Goal: Information Seeking & Learning: Find specific page/section

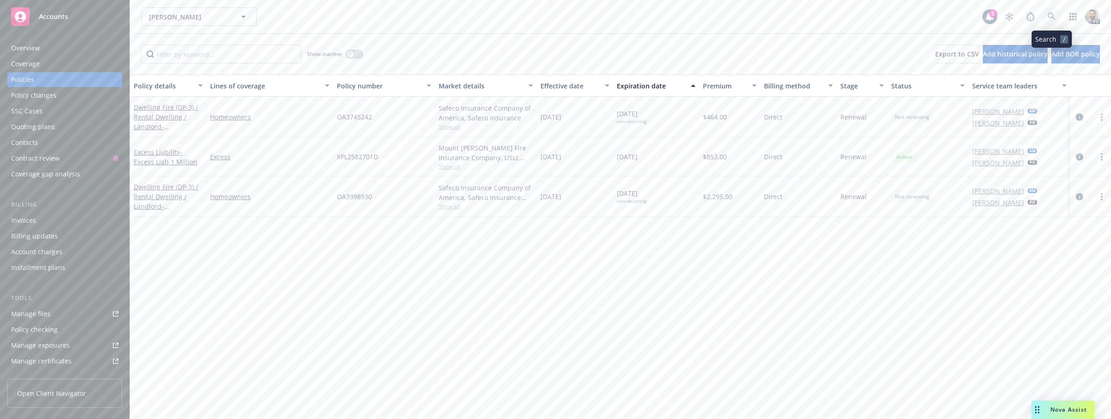
click at [1052, 16] on icon at bounding box center [1051, 16] width 8 height 8
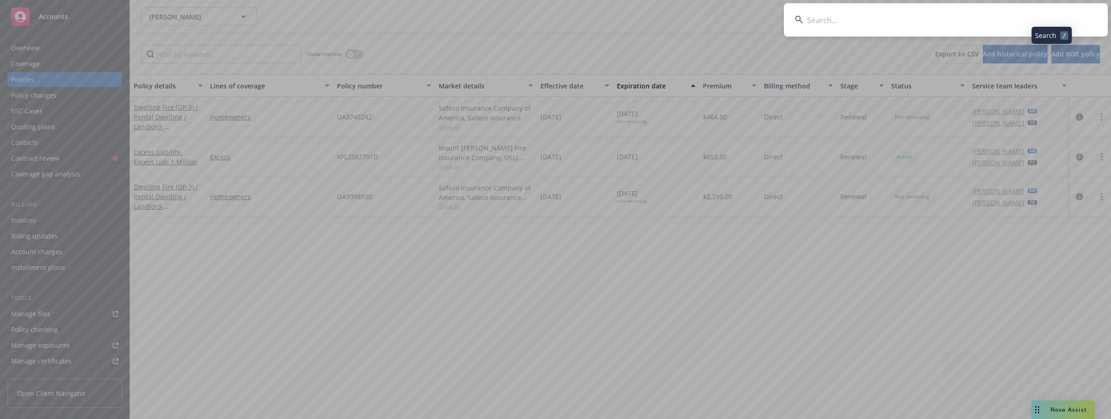
click at [1026, 15] on input at bounding box center [946, 19] width 324 height 33
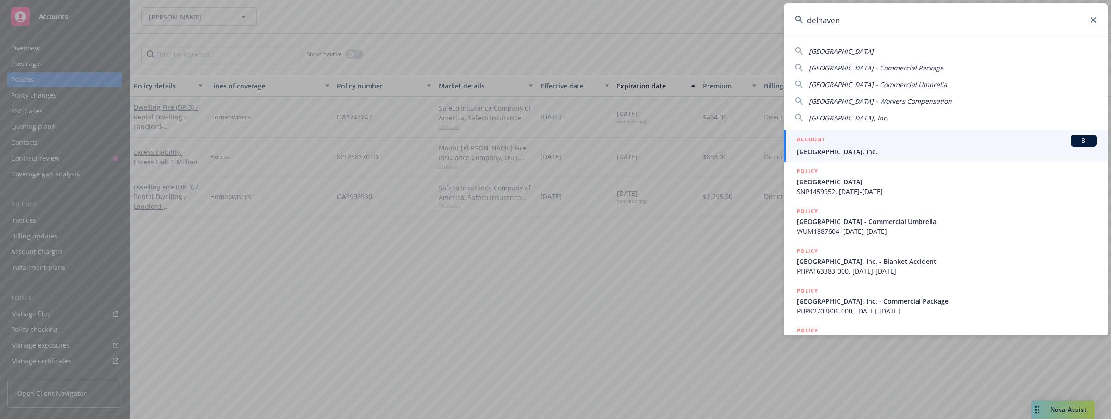
type input "delhaven"
click at [821, 153] on span "Delhaven Community Center, Inc." at bounding box center [947, 152] width 300 height 10
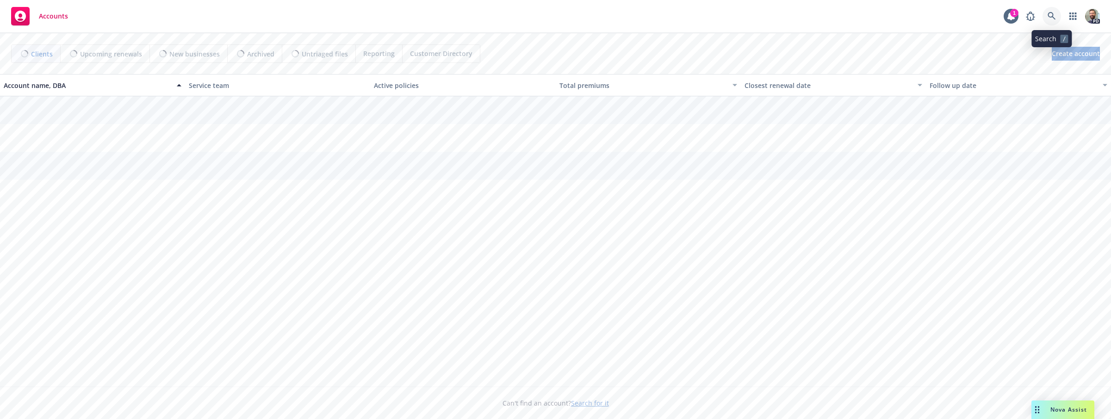
click at [1048, 12] on icon at bounding box center [1051, 16] width 8 height 8
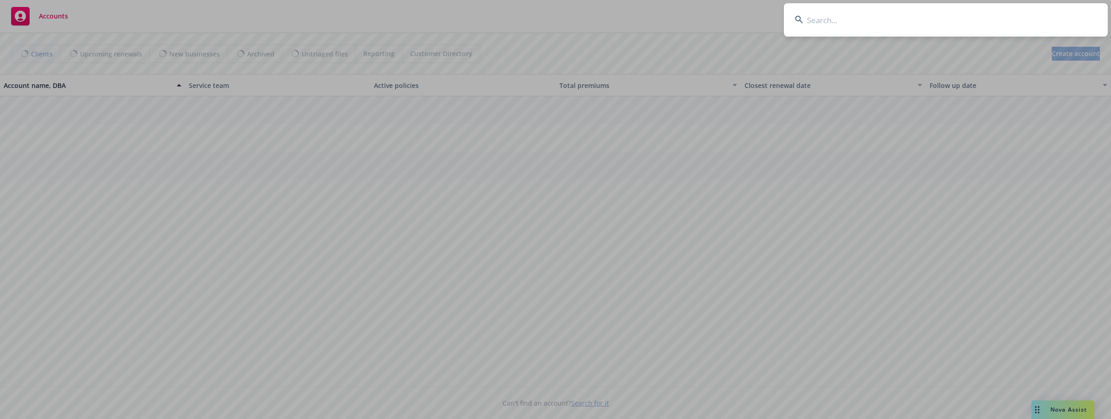
click at [1042, 13] on input at bounding box center [946, 19] width 324 height 33
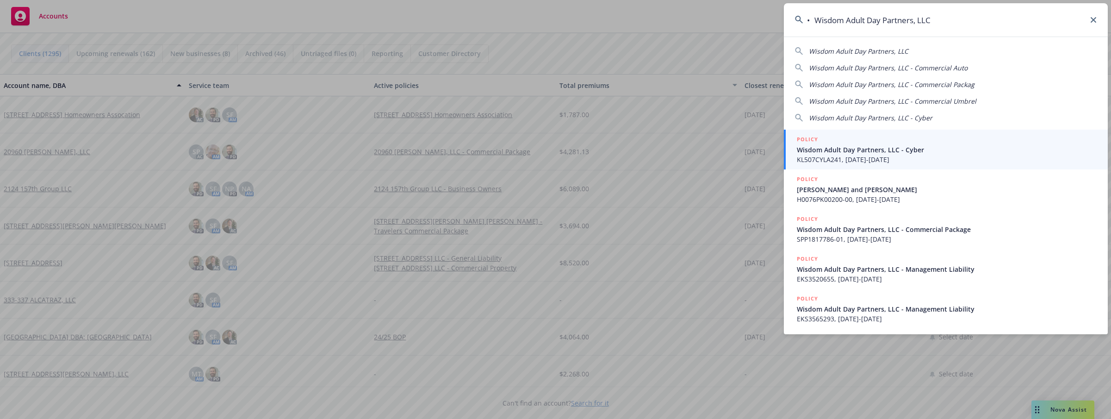
drag, startPoint x: 817, startPoint y: 22, endPoint x: 804, endPoint y: 19, distance: 13.2
click at [804, 19] on input "• Wisdom Adult Day Partners, LLC" at bounding box center [946, 19] width 324 height 33
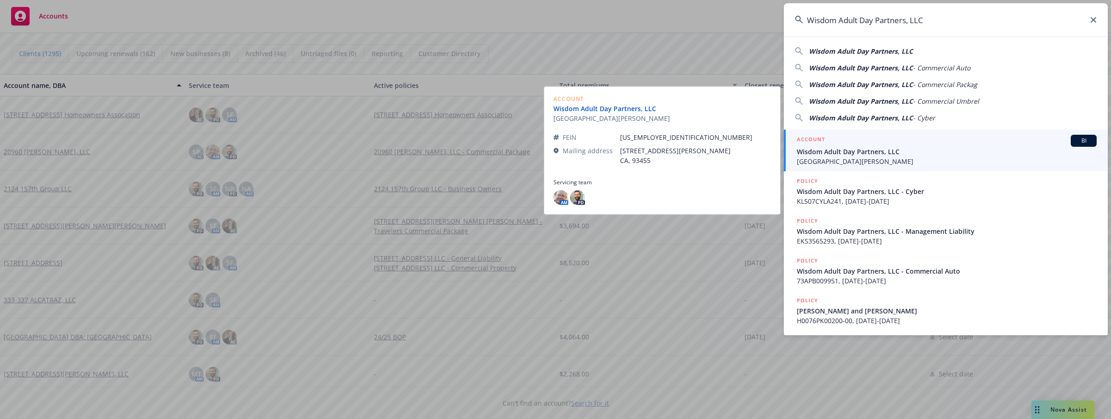
type input "Wisdom Adult Day Partners, LLC"
click at [585, 109] on link "Wisdom Adult Day Partners, LLC" at bounding box center [611, 109] width 117 height 10
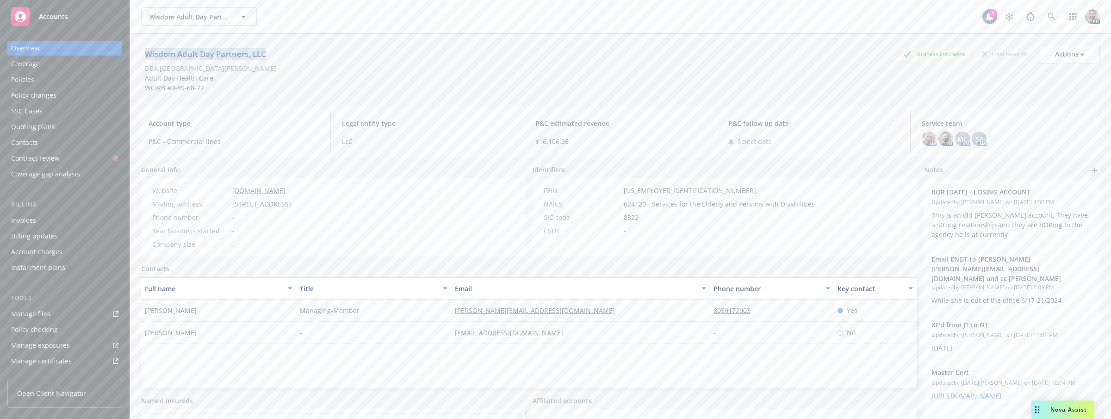
drag, startPoint x: 145, startPoint y: 52, endPoint x: 254, endPoint y: 55, distance: 109.6
click at [267, 56] on div "Wisdom Adult Day Partners, LLC" at bounding box center [205, 54] width 129 height 12
copy div "Wisdom Adult Day Partners, LLC"
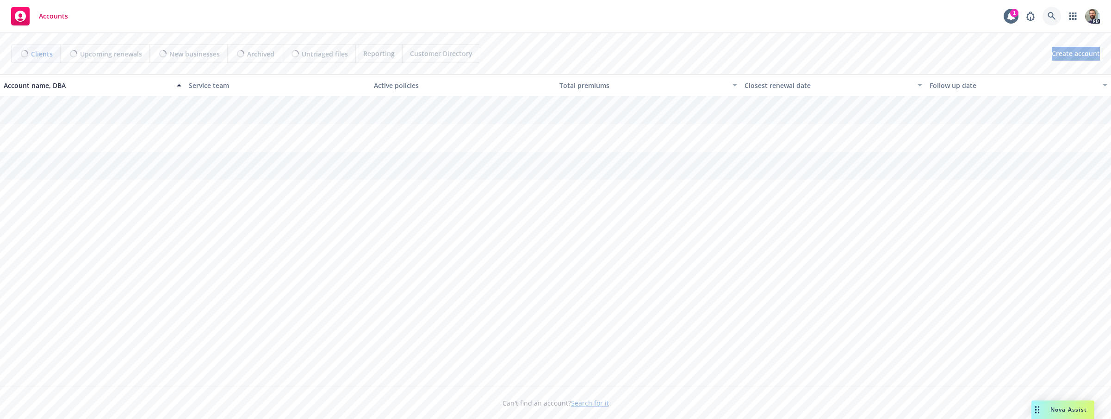
click at [1050, 17] on icon at bounding box center [1051, 16] width 8 height 8
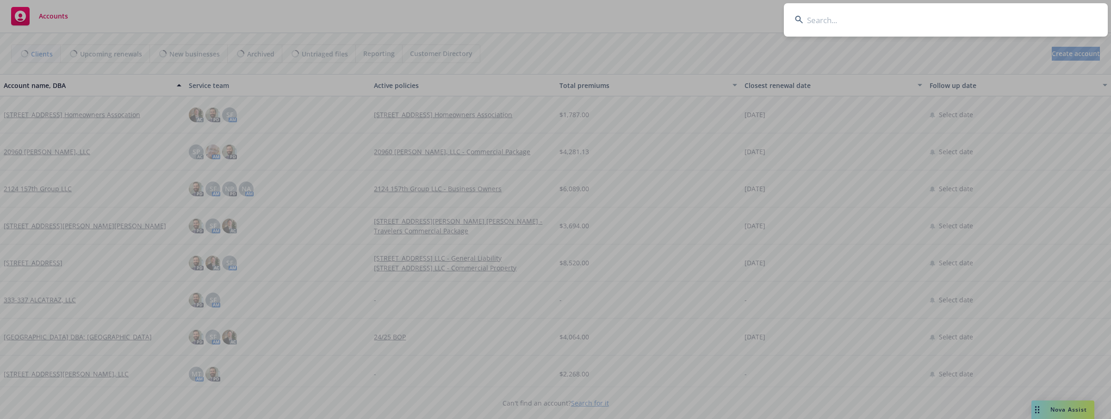
click at [1022, 19] on input at bounding box center [946, 19] width 324 height 33
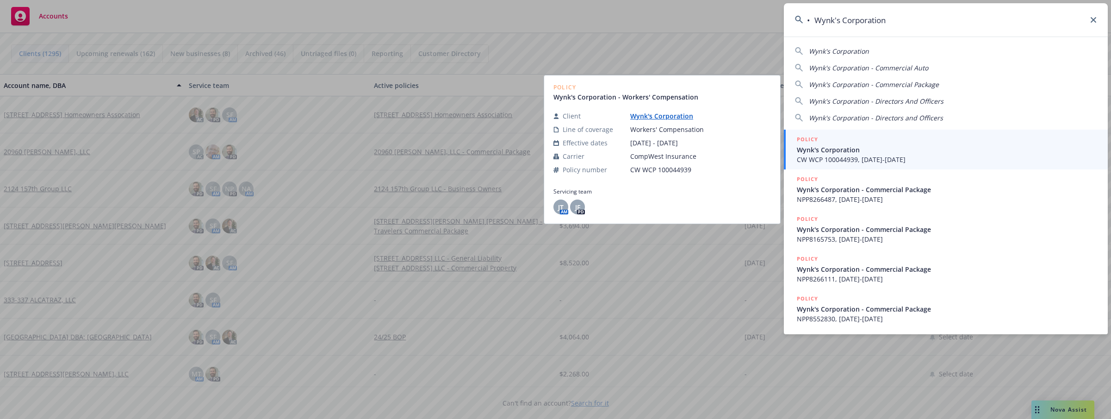
type input "• Wynk's Corporation"
click at [659, 117] on link "Wynk's Corporation" at bounding box center [665, 115] width 70 height 9
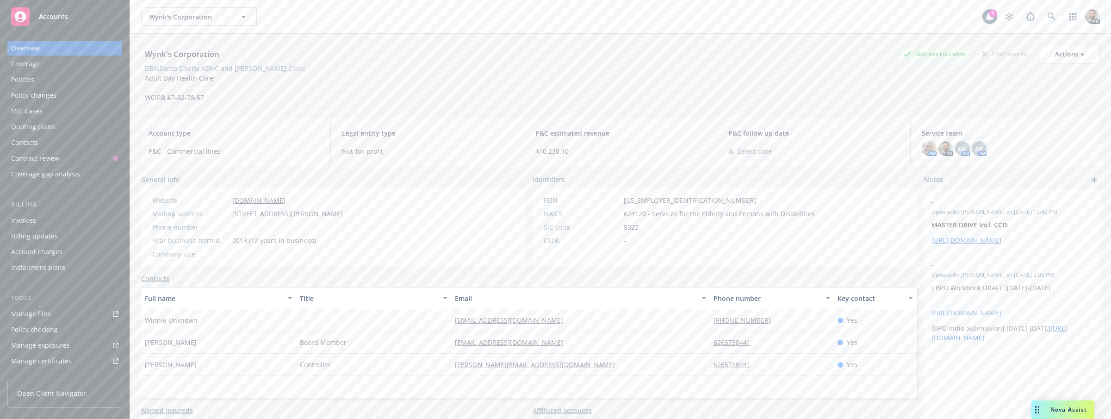
click at [20, 76] on div "Policies" at bounding box center [22, 79] width 23 height 15
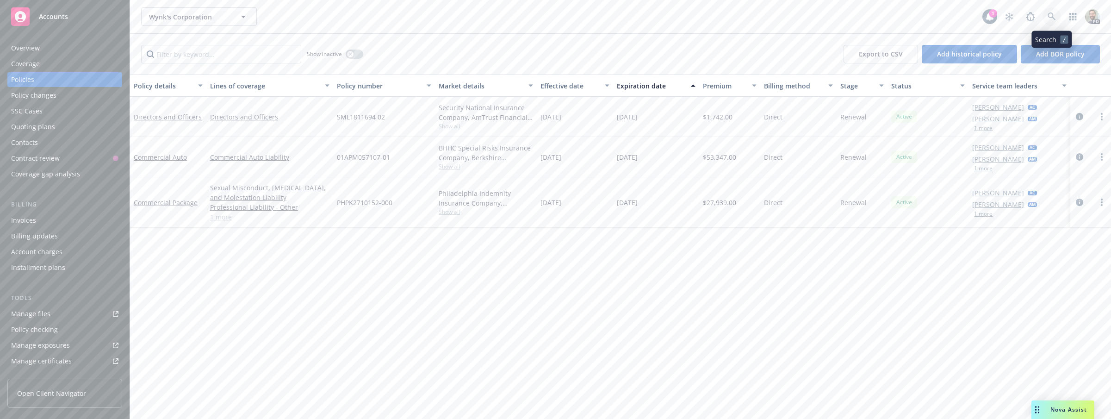
click at [1052, 19] on icon at bounding box center [1051, 16] width 8 height 8
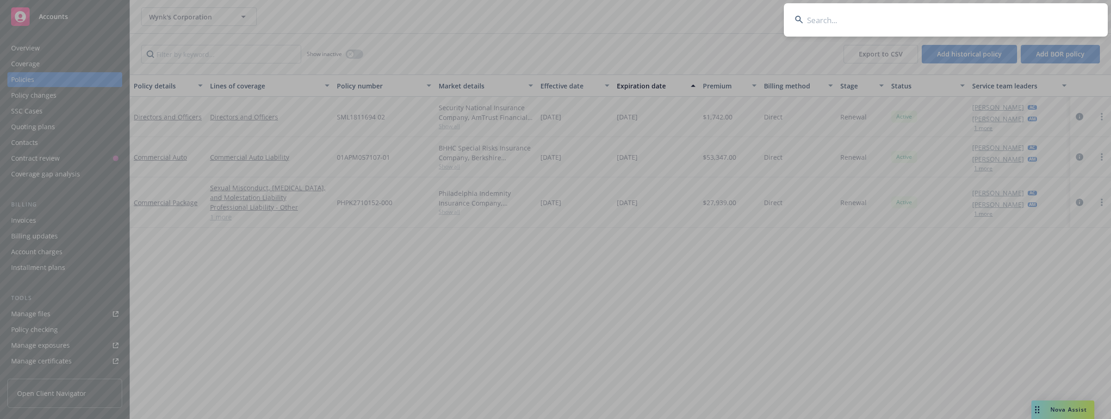
click at [1019, 19] on input at bounding box center [946, 19] width 324 height 33
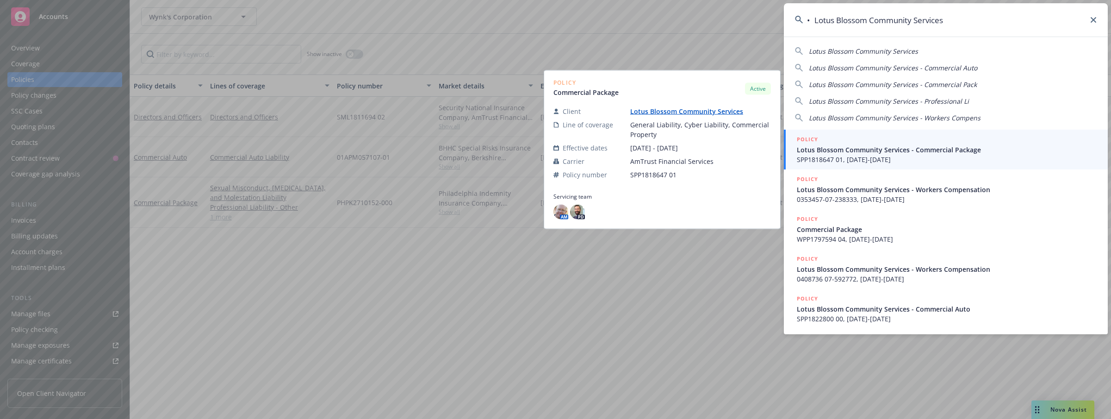
type input "• Lotus Blossom Community Services"
click at [673, 112] on link "Lotus Blossom Community Services" at bounding box center [690, 111] width 120 height 9
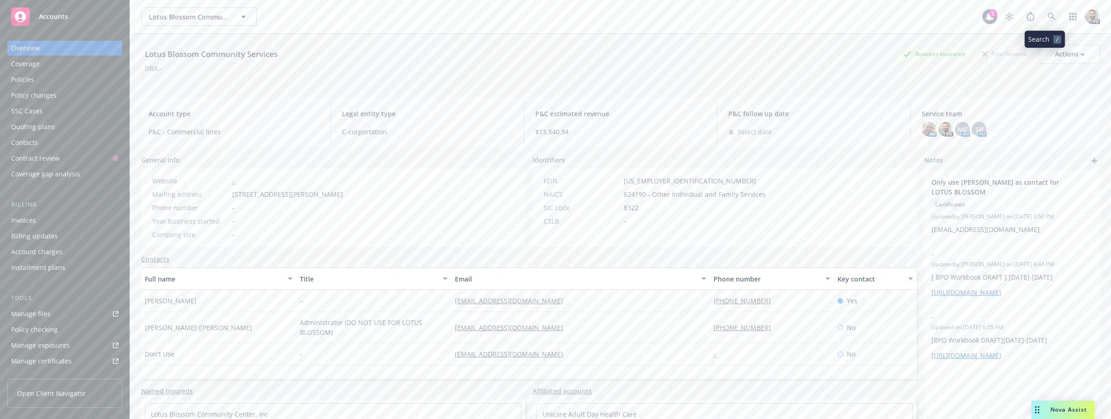
click at [1047, 15] on icon at bounding box center [1051, 16] width 8 height 8
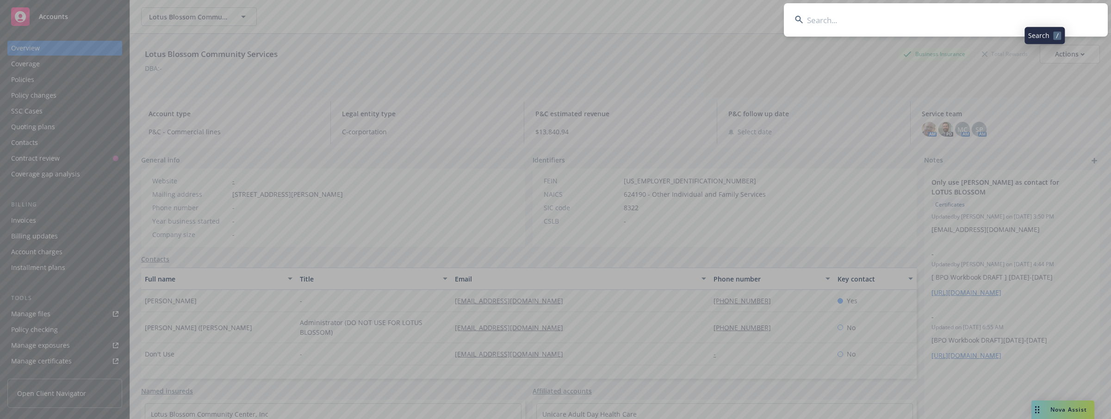
click at [1036, 15] on input at bounding box center [946, 19] width 324 height 33
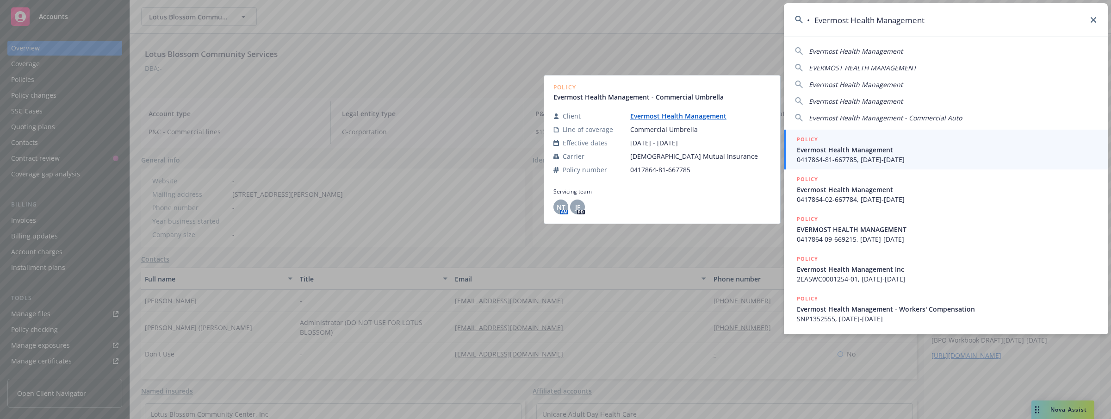
type input "• Evermost Health Management"
click at [693, 114] on link "Evermost Health Management" at bounding box center [682, 115] width 104 height 9
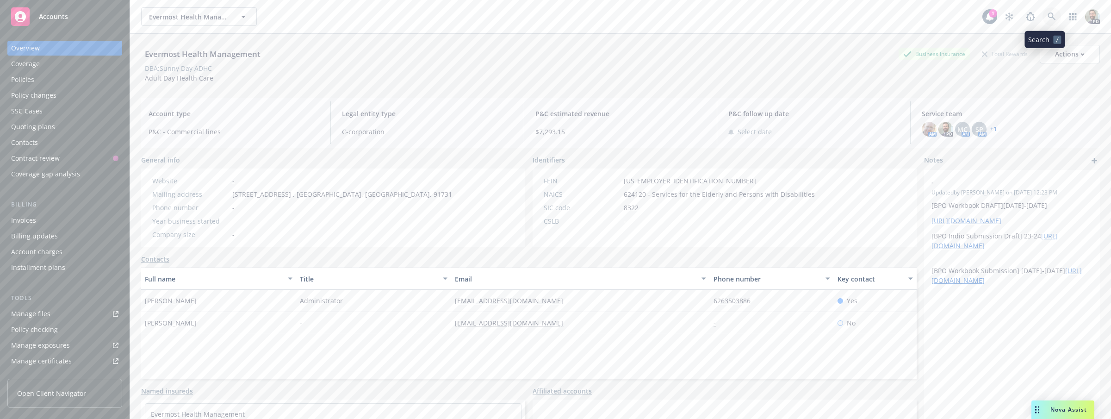
click at [1047, 17] on icon at bounding box center [1051, 16] width 8 height 8
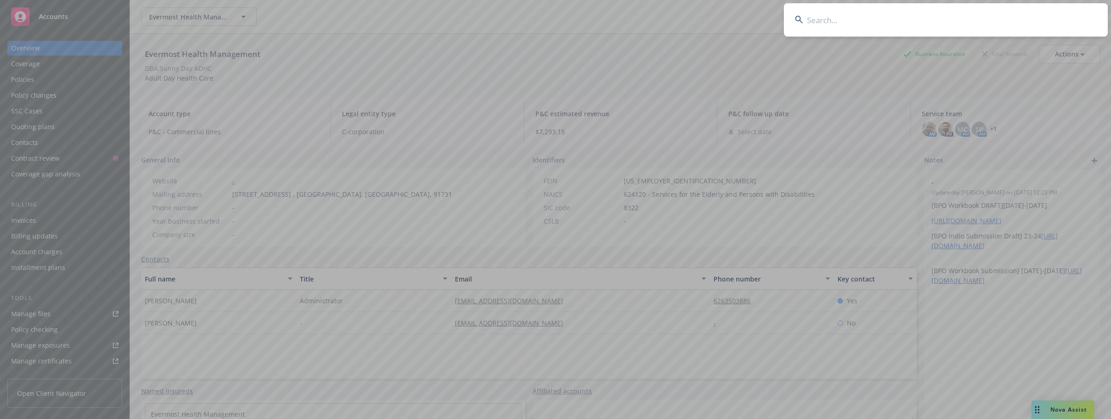
click at [1025, 15] on input at bounding box center [946, 19] width 324 height 33
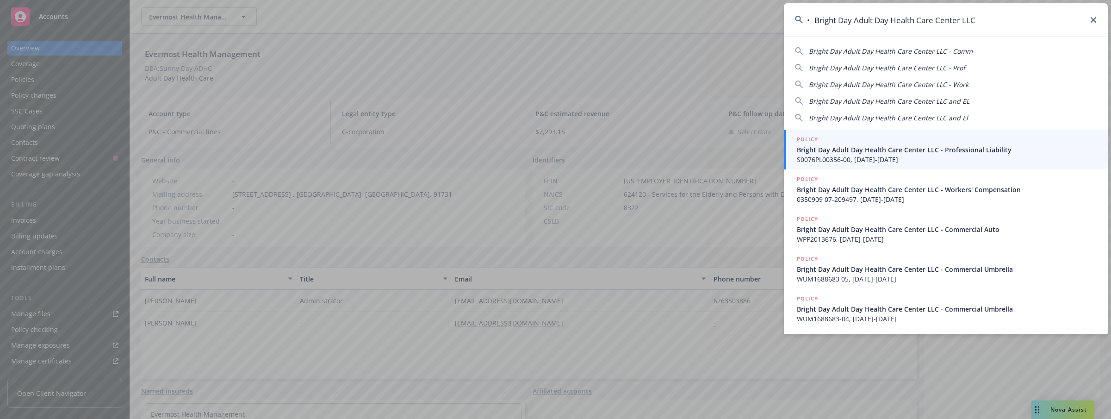
drag, startPoint x: 815, startPoint y: 20, endPoint x: 806, endPoint y: 19, distance: 8.4
click at [806, 19] on input "• Bright Day Adult Day Health Care Center LLC" at bounding box center [946, 19] width 324 height 33
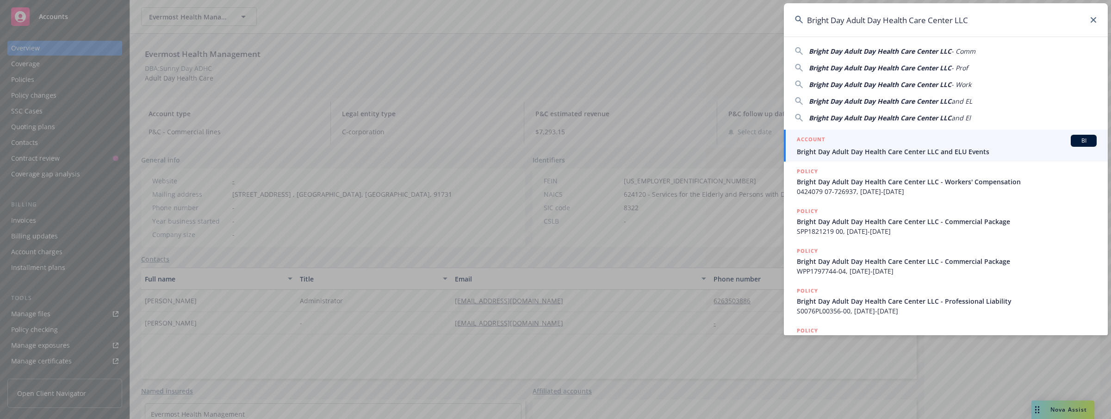
type input "Bright Day Adult Day Health Care Center LLC"
click at [834, 151] on span "Bright Day Adult Day Health Care Center LLC and ELU Events" at bounding box center [947, 152] width 300 height 10
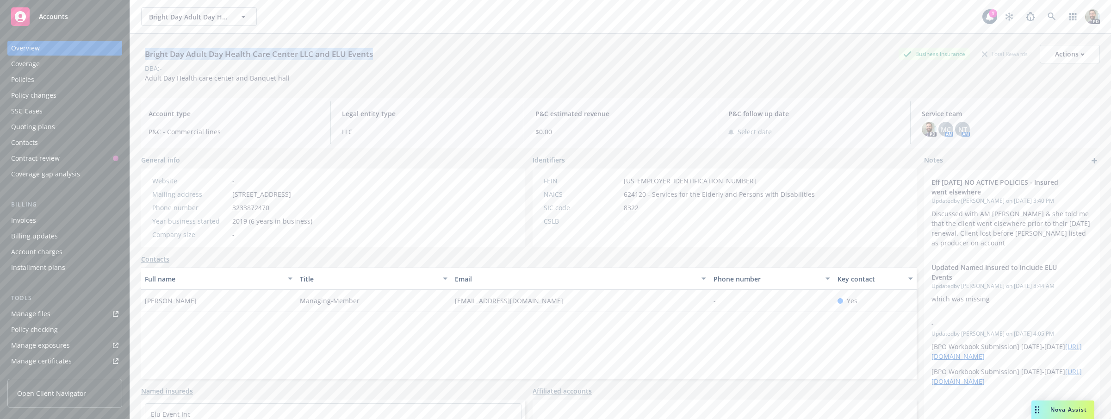
drag, startPoint x: 144, startPoint y: 52, endPoint x: 379, endPoint y: 52, distance: 235.0
click at [379, 52] on div "Bright Day Adult Day Health Care Center LLC and ELU Events Business Insurance T…" at bounding box center [620, 54] width 958 height 19
copy div "Bright Day Adult Day Health Care Center LLC and ELU Events"
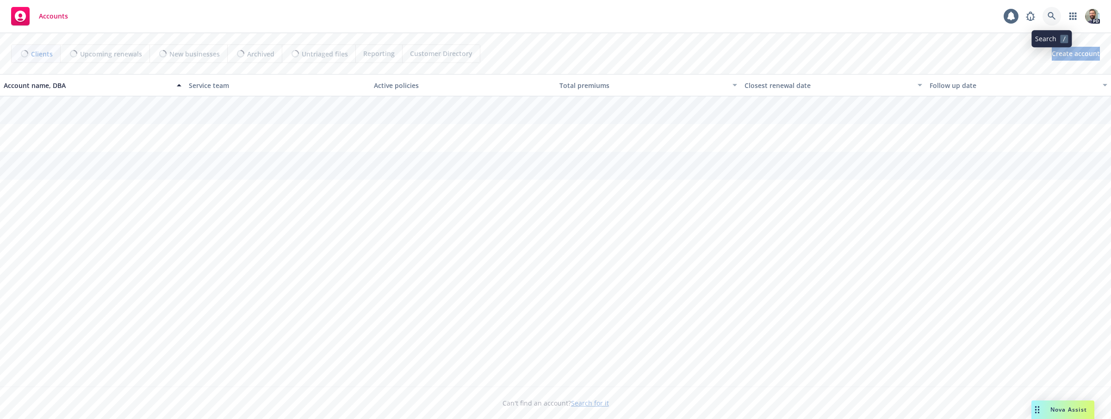
click at [1047, 16] on link at bounding box center [1051, 16] width 19 height 19
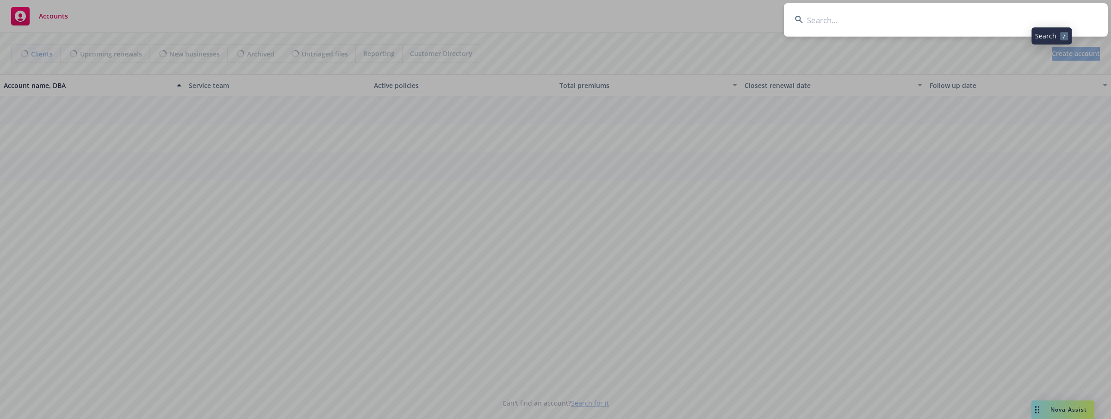
click at [1026, 15] on input at bounding box center [946, 19] width 324 height 33
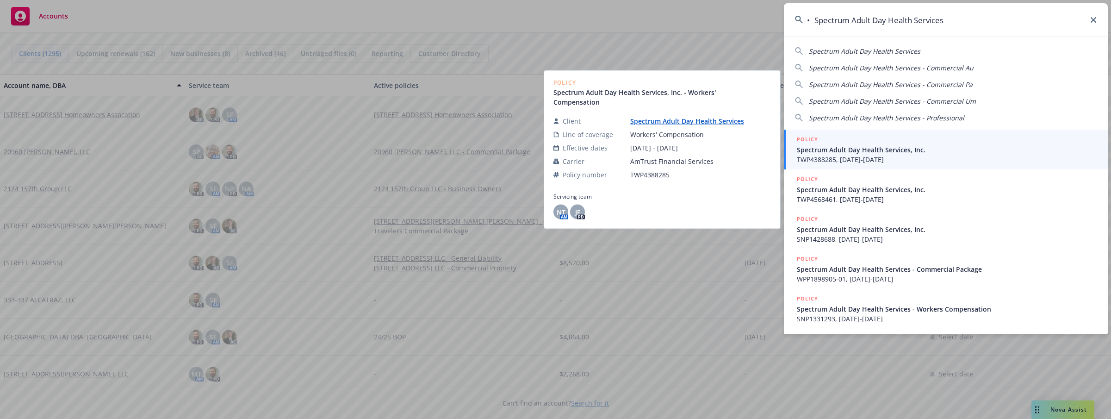
type input "• Spectrum Adult Day Health Services"
click at [670, 117] on link "Spectrum Adult Day Health Services" at bounding box center [690, 121] width 121 height 9
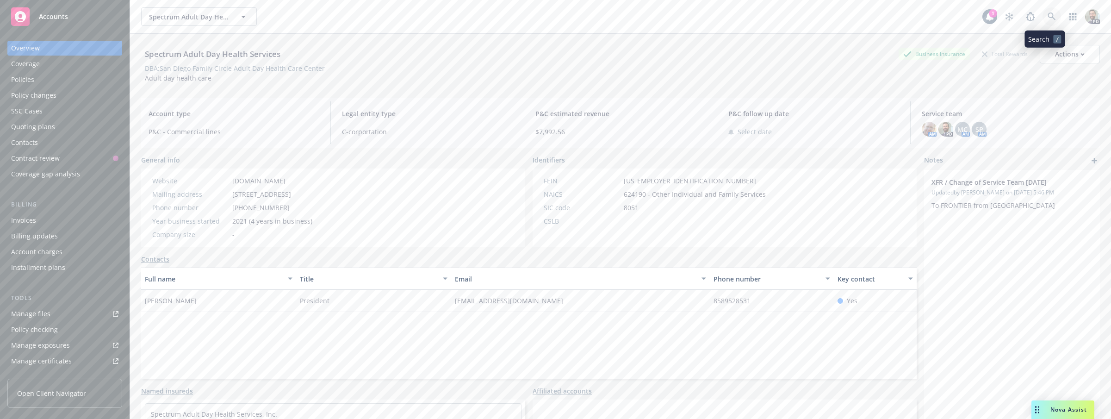
click at [1043, 12] on link at bounding box center [1051, 16] width 19 height 19
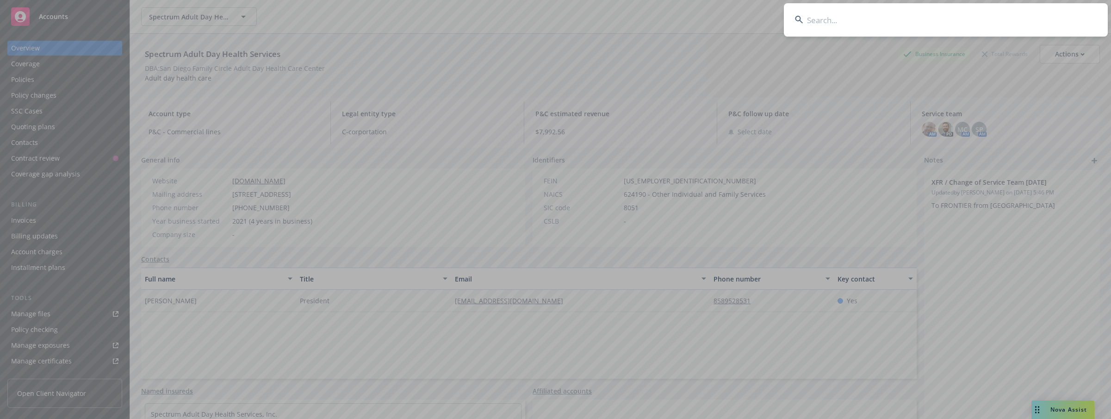
click at [984, 14] on input at bounding box center [946, 19] width 324 height 33
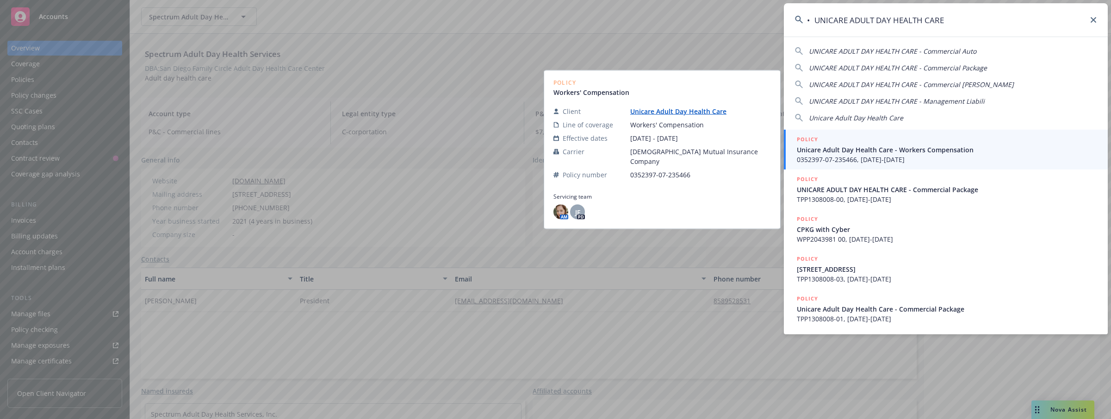
type input "• UNICARE ADULT DAY HEALTH CARE"
click at [686, 115] on link "Unicare Adult Day Health Care" at bounding box center [682, 111] width 104 height 9
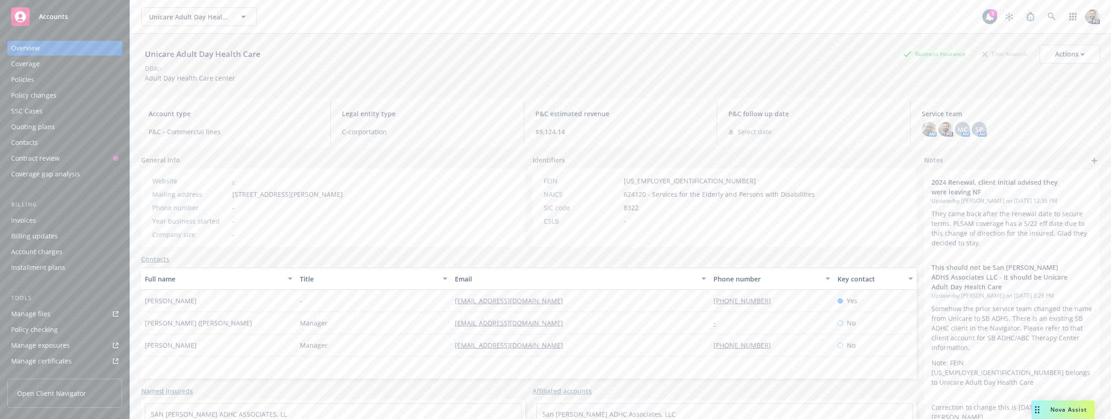
click at [38, 78] on div "Policies" at bounding box center [64, 79] width 107 height 15
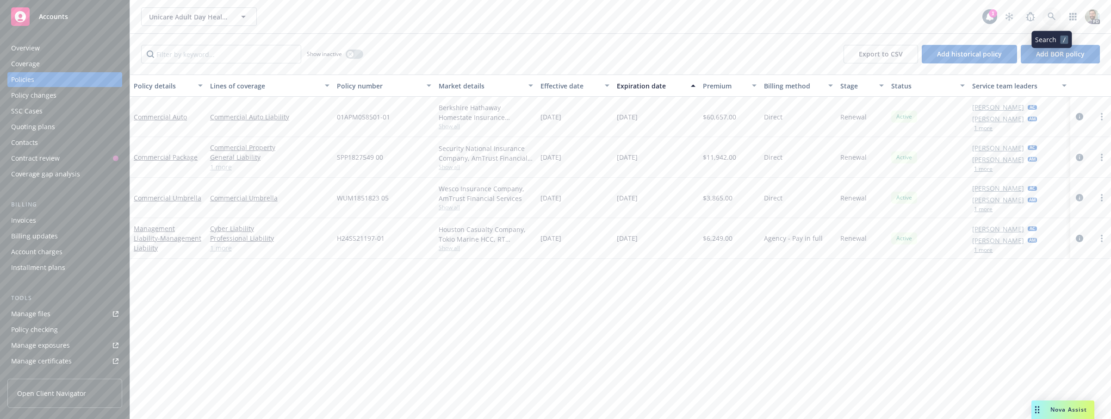
click at [1050, 15] on icon at bounding box center [1051, 16] width 8 height 8
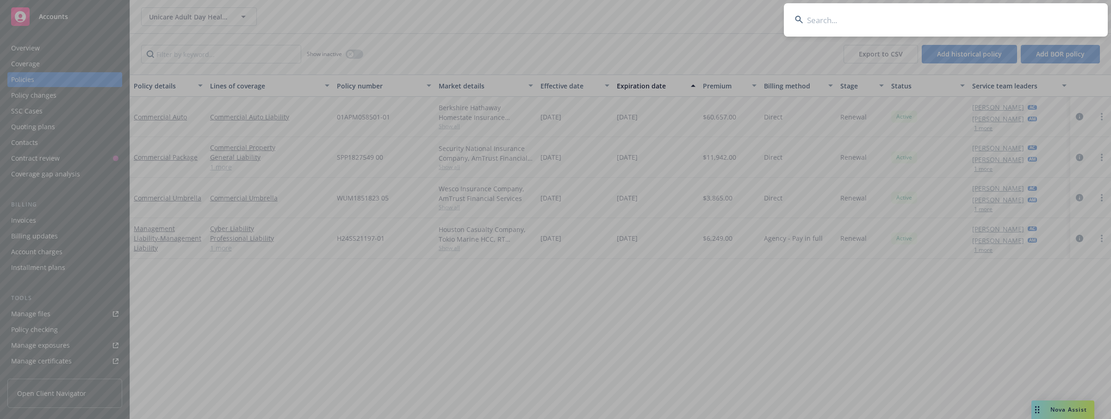
click at [1040, 15] on input at bounding box center [946, 19] width 324 height 33
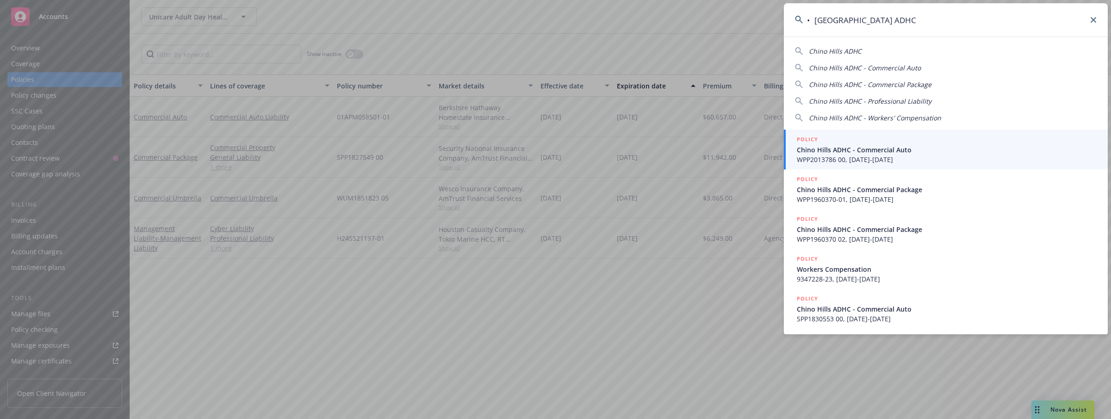
drag, startPoint x: 815, startPoint y: 20, endPoint x: 797, endPoint y: 20, distance: 19.0
click at [797, 20] on div "• Chino Hills ADHC" at bounding box center [946, 19] width 324 height 33
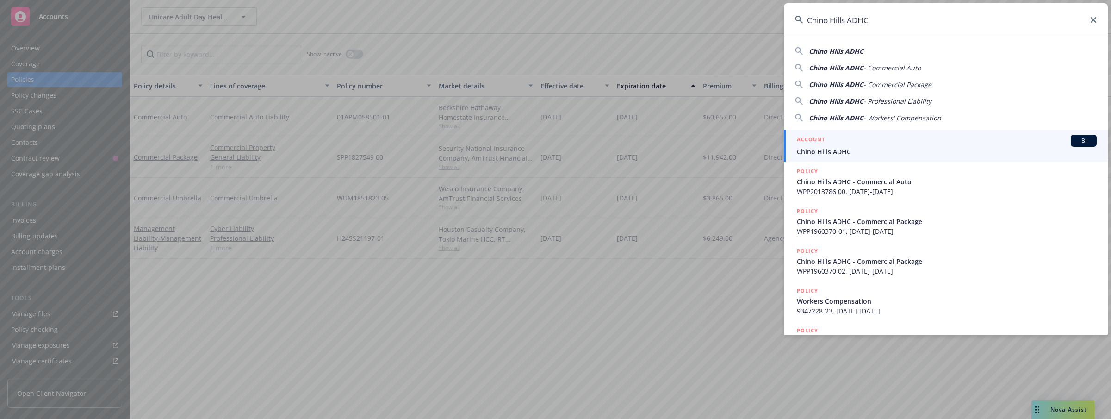
type input "Chino Hills ADHC"
click at [803, 149] on span "Chino Hills ADHC" at bounding box center [947, 152] width 300 height 10
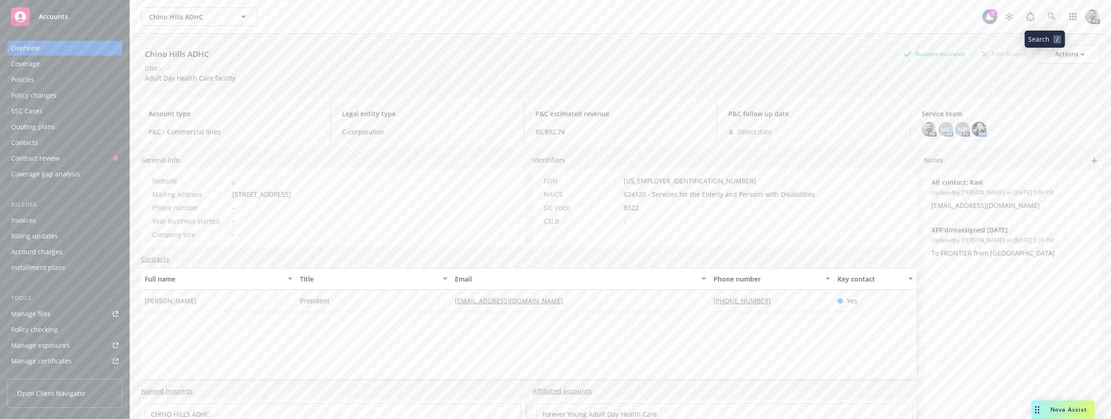
click at [1047, 14] on icon at bounding box center [1051, 16] width 8 height 8
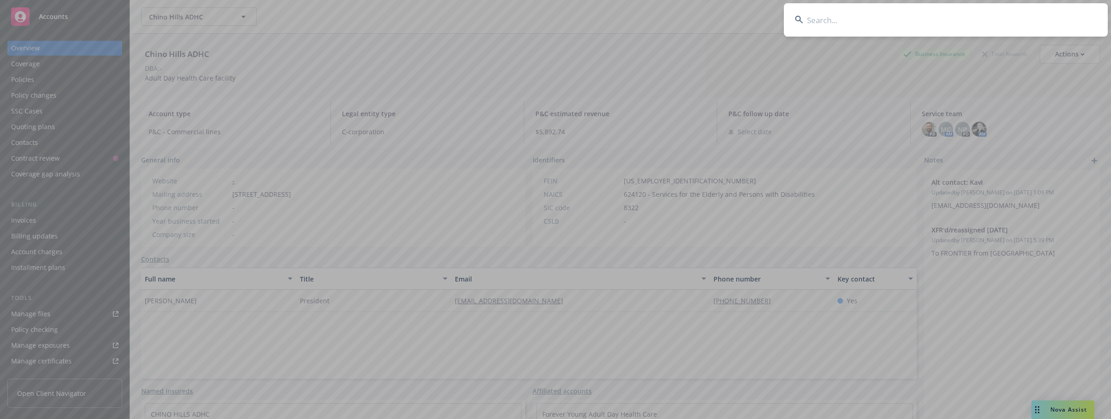
click at [979, 20] on input at bounding box center [946, 19] width 324 height 33
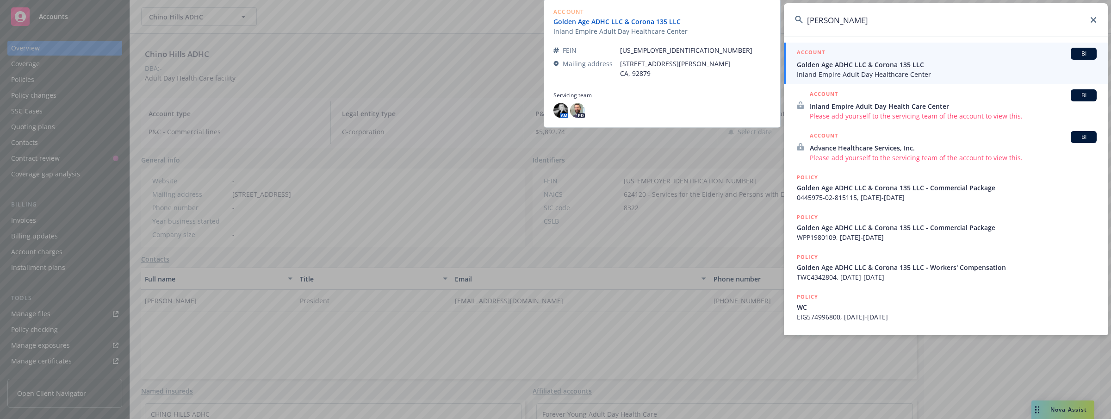
type input "vipul"
click at [634, 21] on link "Golden Age ADHC LLC & Corona 135 LLC" at bounding box center [620, 22] width 135 height 10
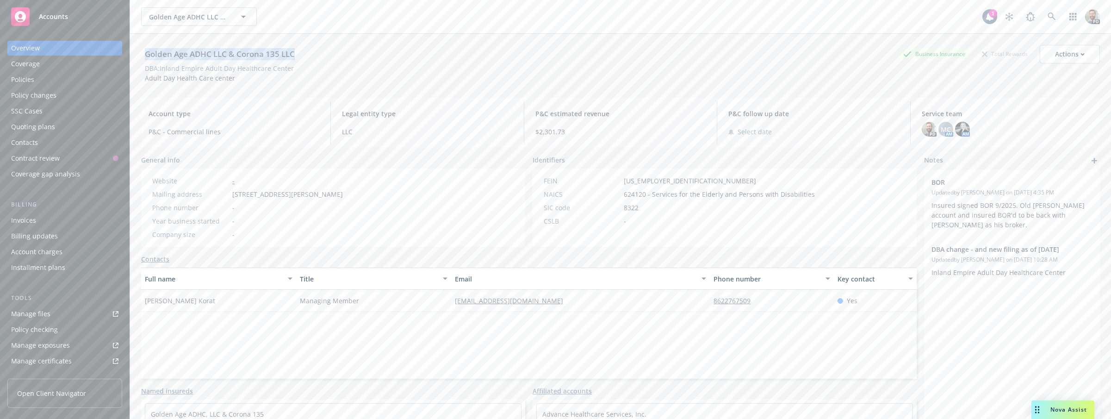
drag, startPoint x: 146, startPoint y: 53, endPoint x: 297, endPoint y: 54, distance: 151.7
click at [307, 54] on div "Golden Age ADHC LLC & Corona 135 LLC Business Insurance Total Rewards Actions" at bounding box center [620, 54] width 958 height 19
copy div "Golden Age ADHC LLC & Corona 135 LLC"
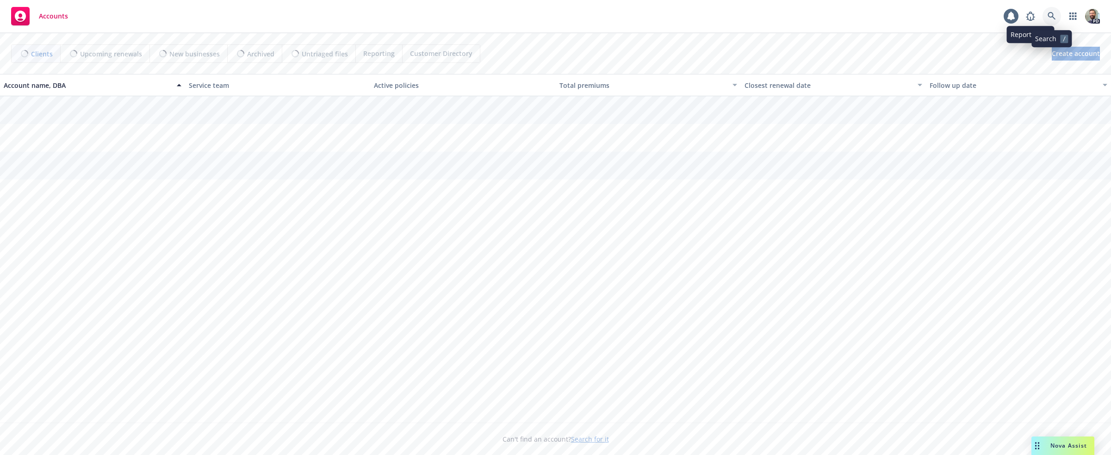
click at [1050, 16] on icon at bounding box center [1051, 16] width 8 height 8
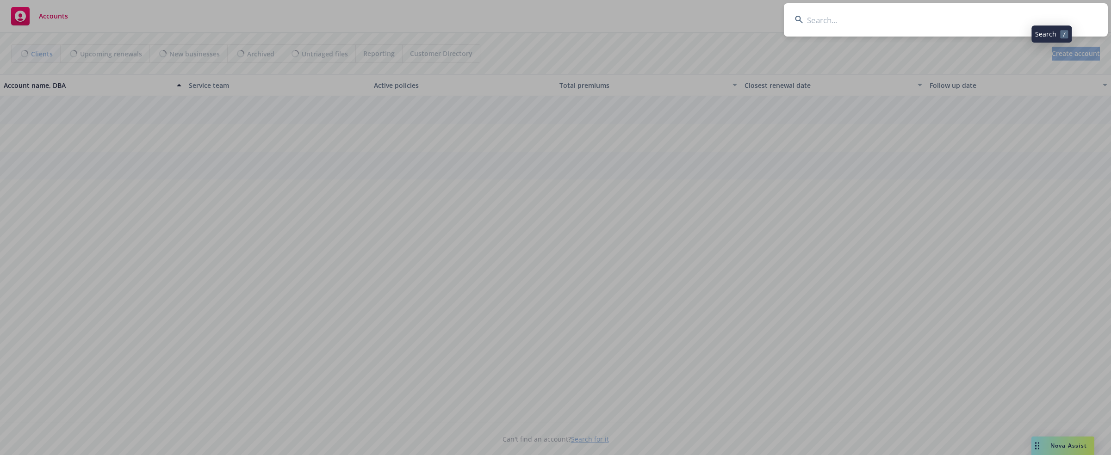
click at [1040, 18] on input at bounding box center [946, 19] width 324 height 33
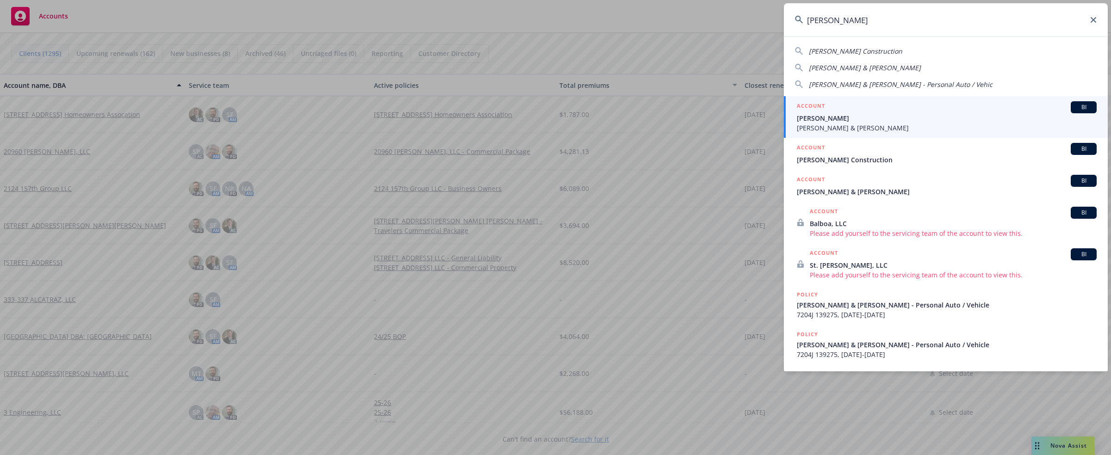
type input "[PERSON_NAME]"
click at [827, 127] on span "[PERSON_NAME] & [PERSON_NAME]" at bounding box center [947, 128] width 300 height 10
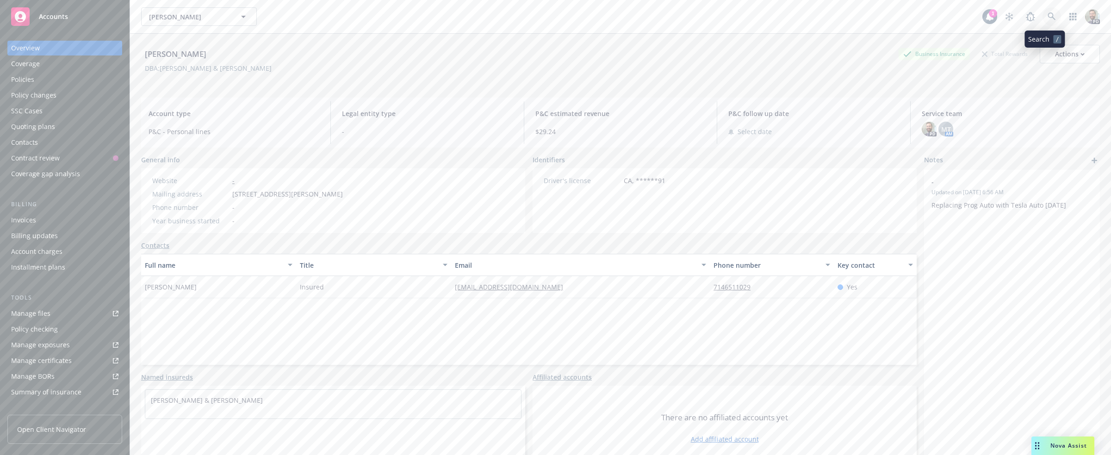
click at [1047, 13] on icon at bounding box center [1051, 16] width 8 height 8
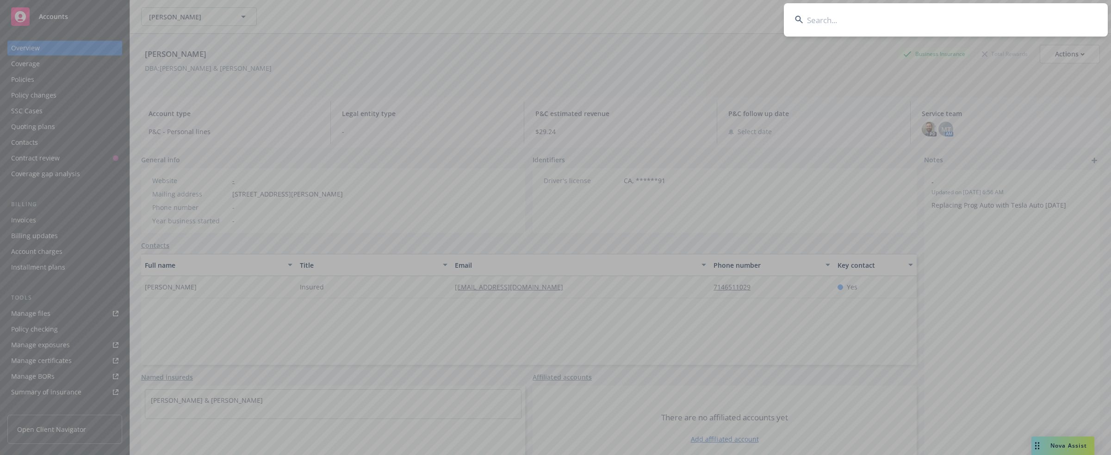
click at [1017, 17] on input at bounding box center [946, 19] width 324 height 33
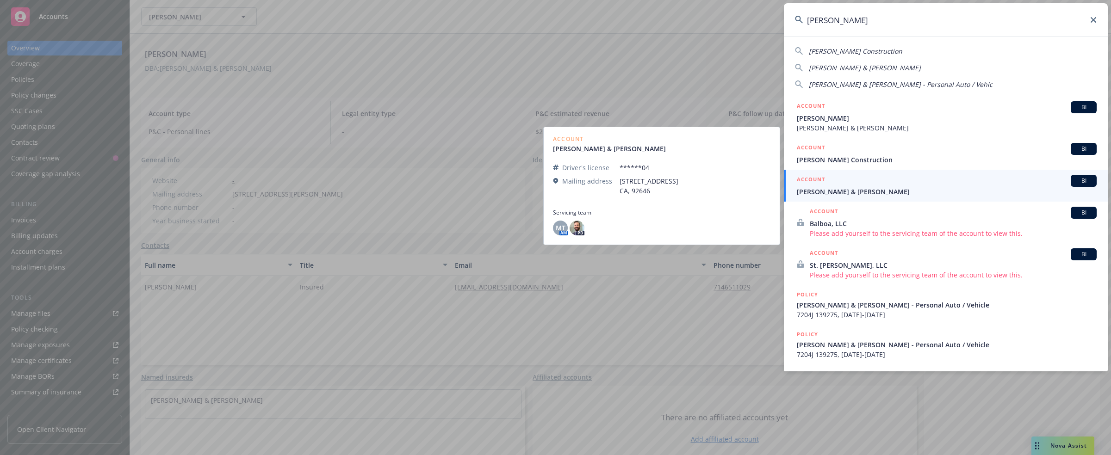
type input "balbas"
click at [811, 191] on span "Balbas, Joseph A & Marie M" at bounding box center [947, 192] width 300 height 10
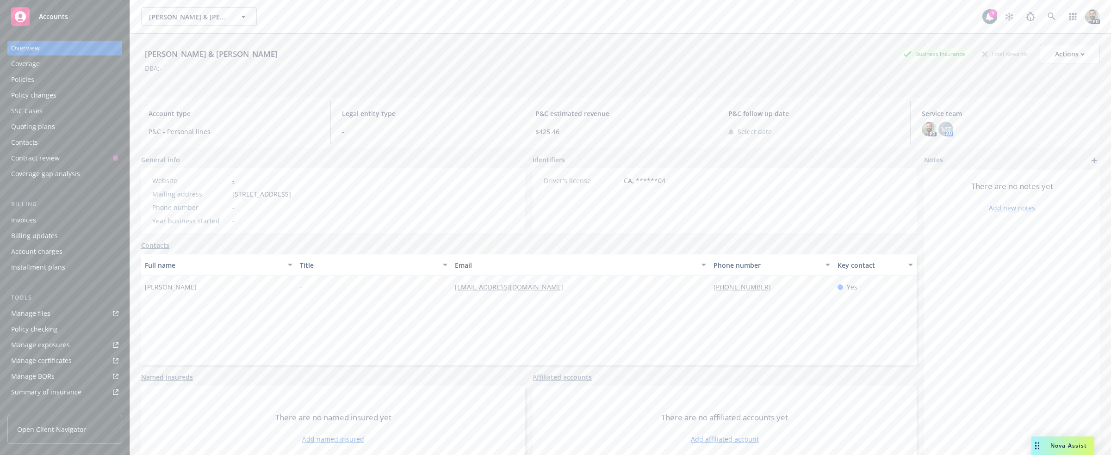
click at [32, 78] on div "Policies" at bounding box center [22, 79] width 23 height 15
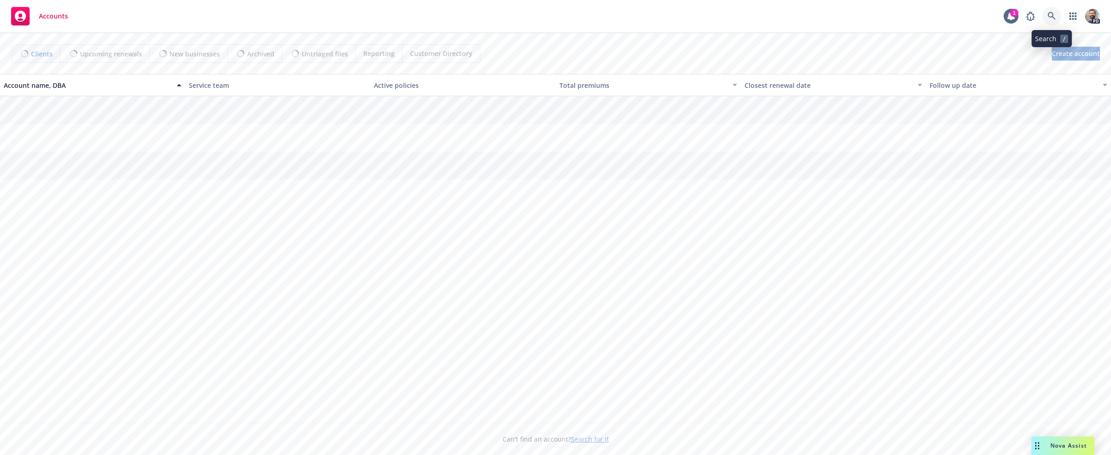
click at [1050, 12] on icon at bounding box center [1051, 16] width 8 height 8
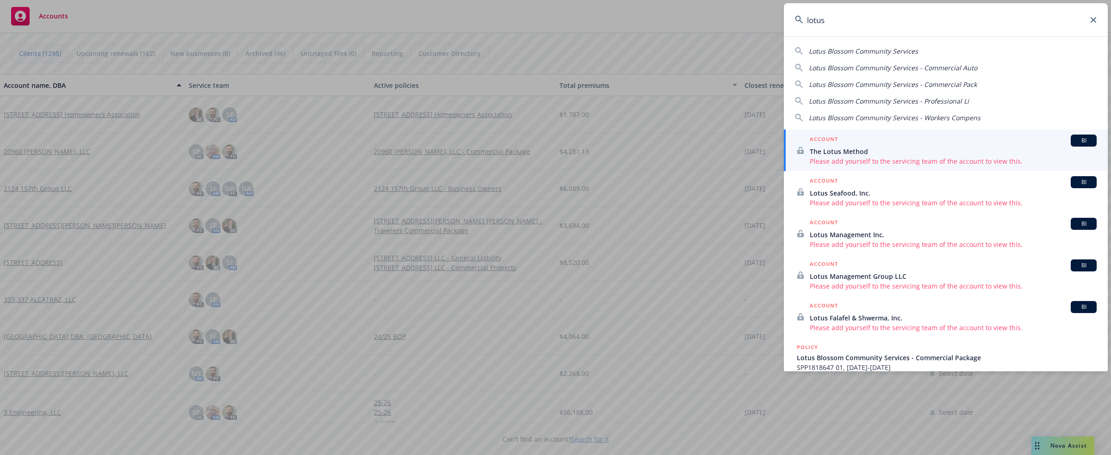
click at [842, 50] on span "Lotus Blossom Community Services" at bounding box center [863, 51] width 109 height 9
type input "Lotus Blossom Community Services"
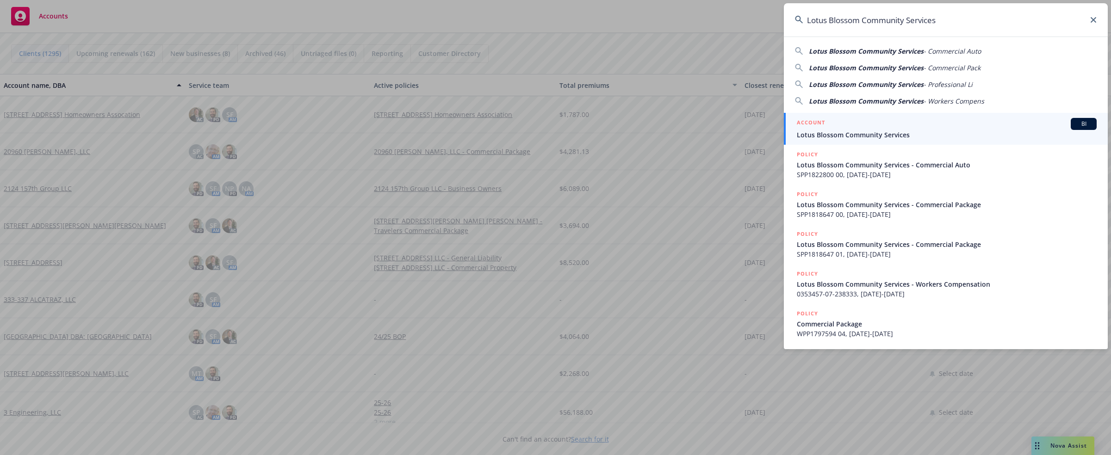
click at [814, 136] on span "Lotus Blossom Community Services" at bounding box center [947, 135] width 300 height 10
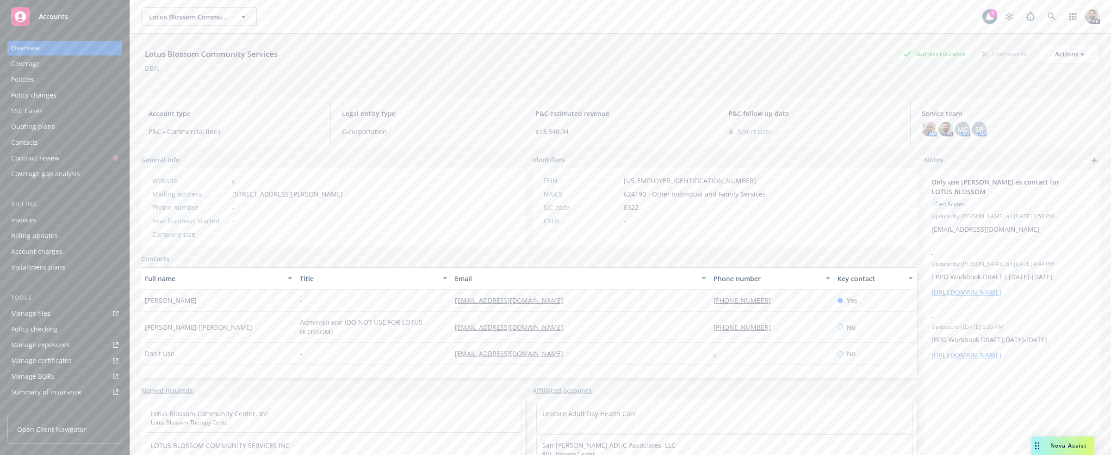
click at [28, 80] on div "Policies" at bounding box center [22, 79] width 23 height 15
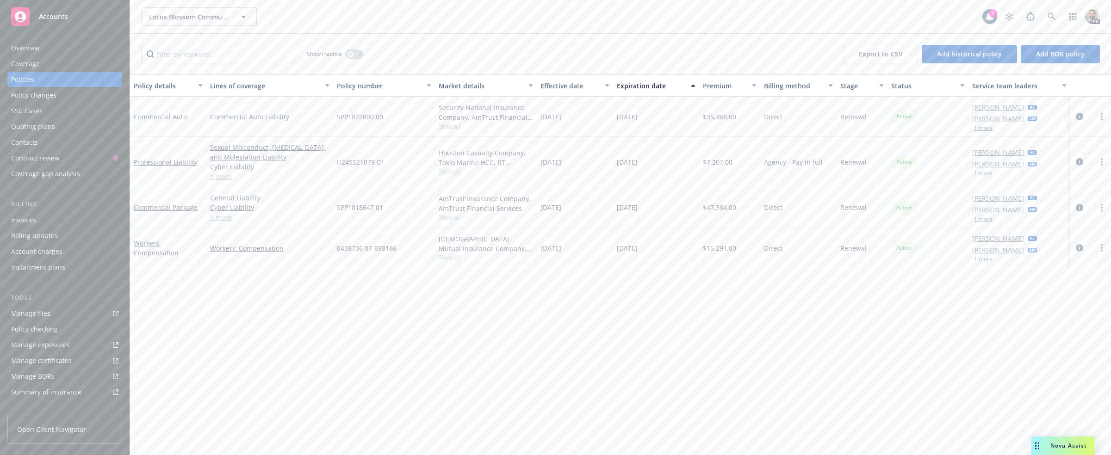
click at [47, 46] on div "Overview" at bounding box center [64, 48] width 107 height 15
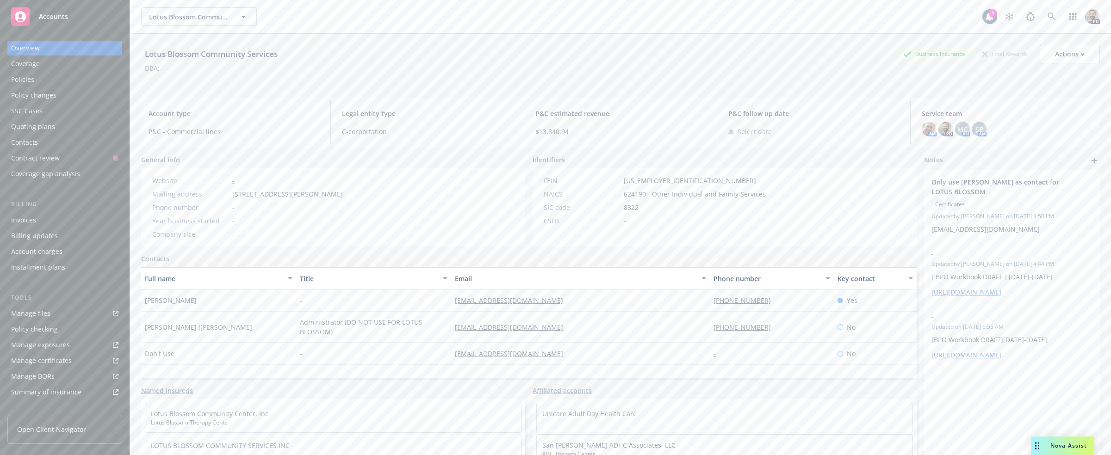
click at [166, 54] on div "Lotus Blossom Community Services" at bounding box center [211, 54] width 140 height 12
copy div "Lotus Blossom Community Services"
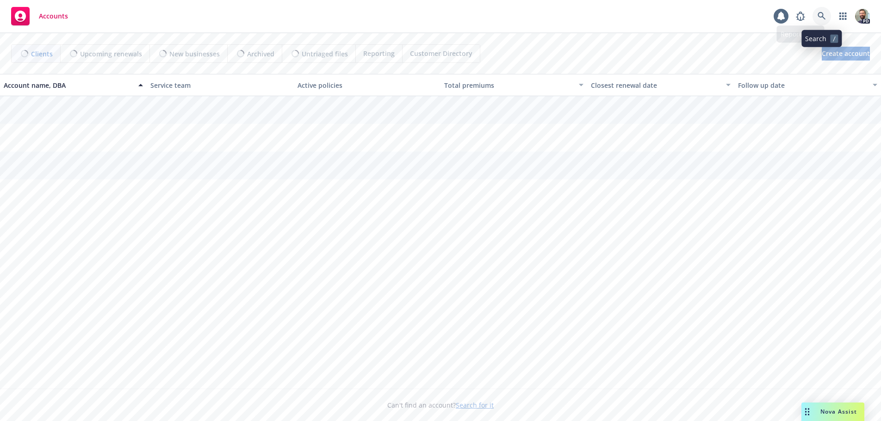
click at [820, 16] on icon at bounding box center [821, 16] width 8 height 8
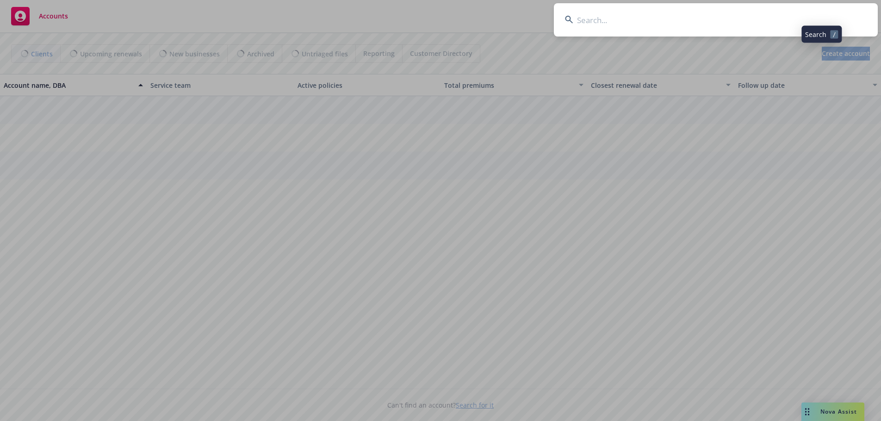
click at [797, 16] on input at bounding box center [716, 19] width 324 height 33
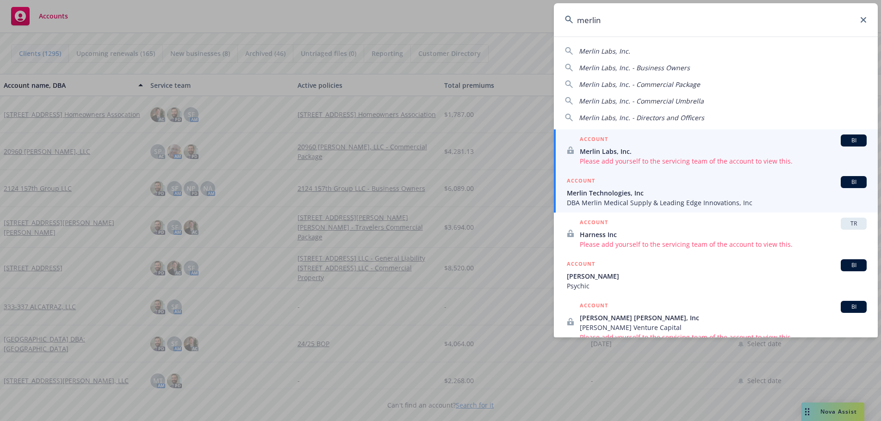
type input "merlin"
click at [593, 198] on span "DBA Merlin Medical Supply & Leading Edge Innovations, Inc" at bounding box center [717, 203] width 300 height 10
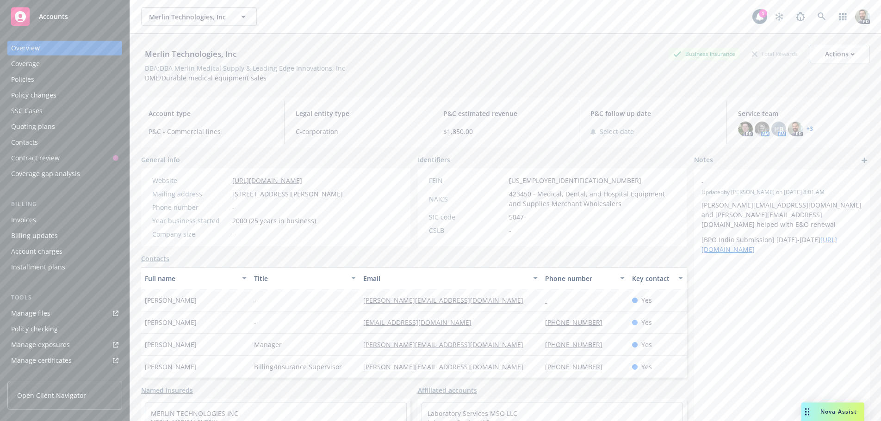
click at [19, 78] on div "Policies" at bounding box center [22, 79] width 23 height 15
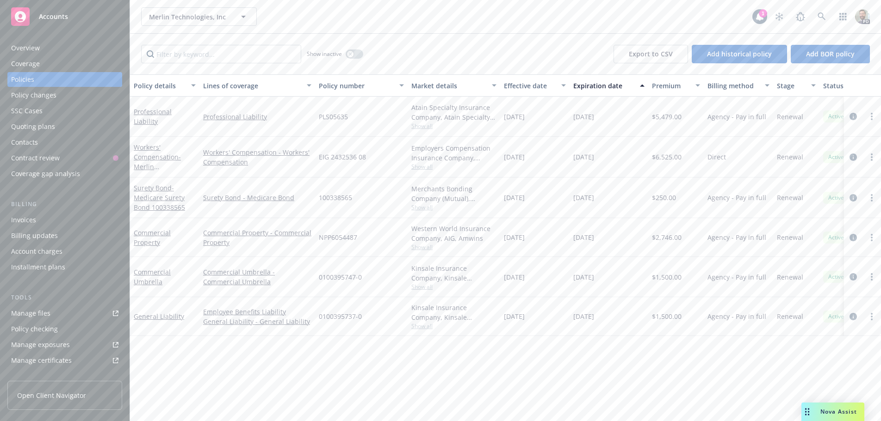
click at [60, 47] on div "Overview" at bounding box center [64, 48] width 107 height 15
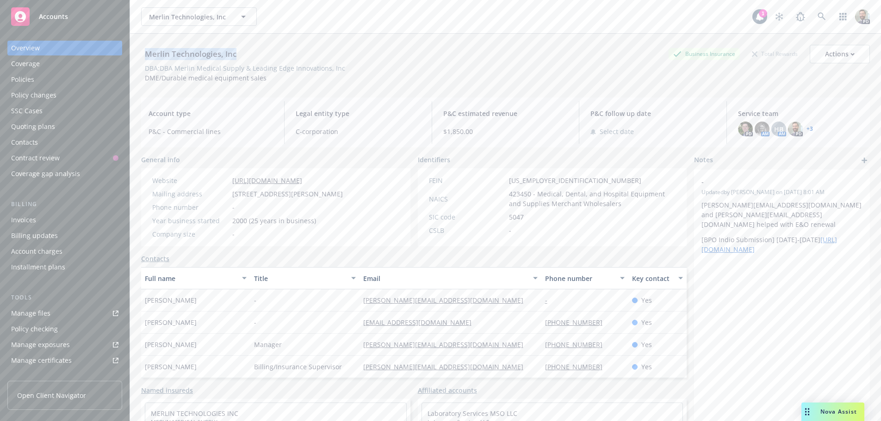
drag, startPoint x: 146, startPoint y: 55, endPoint x: 247, endPoint y: 55, distance: 100.8
click at [247, 55] on div "Merlin Technologies, Inc Business Insurance Total Rewards Actions" at bounding box center [505, 54] width 729 height 19
copy div "Merlin Technologies, Inc"
click at [825, 54] on div "Actions" at bounding box center [840, 54] width 30 height 18
click at [771, 98] on link "Edit account summary" at bounding box center [804, 97] width 130 height 19
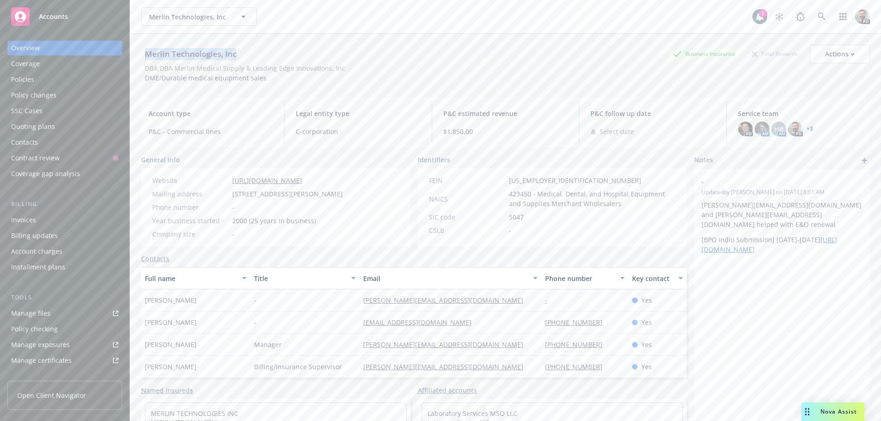
select select "US"
select select "C-corporation"
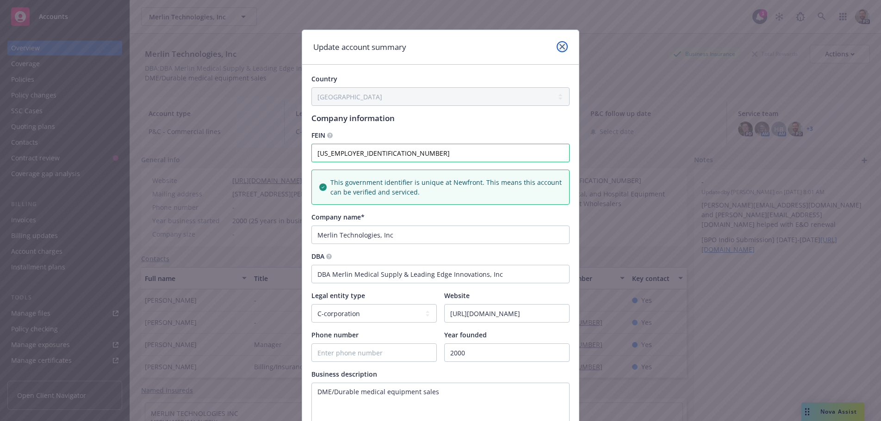
click at [559, 47] on icon "close" at bounding box center [562, 47] width 6 height 6
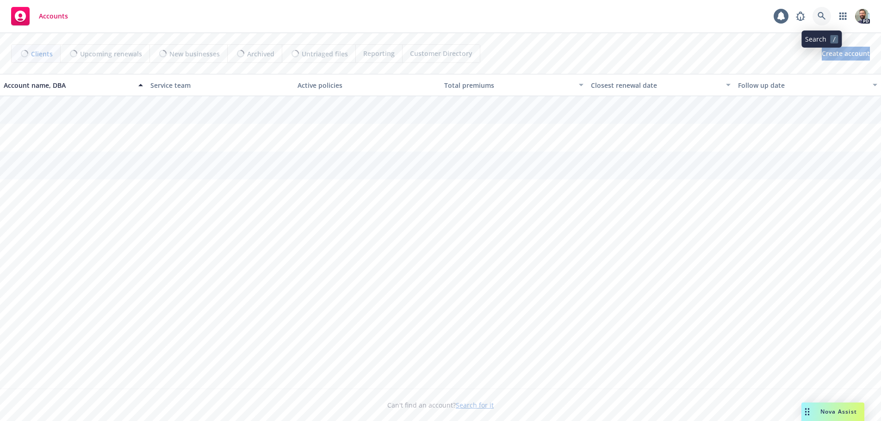
click at [821, 14] on icon at bounding box center [821, 16] width 8 height 8
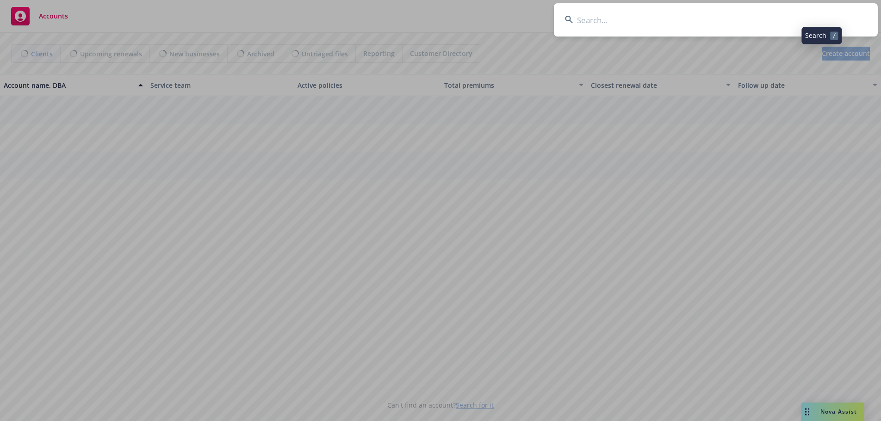
click at [788, 19] on input at bounding box center [716, 19] width 324 height 33
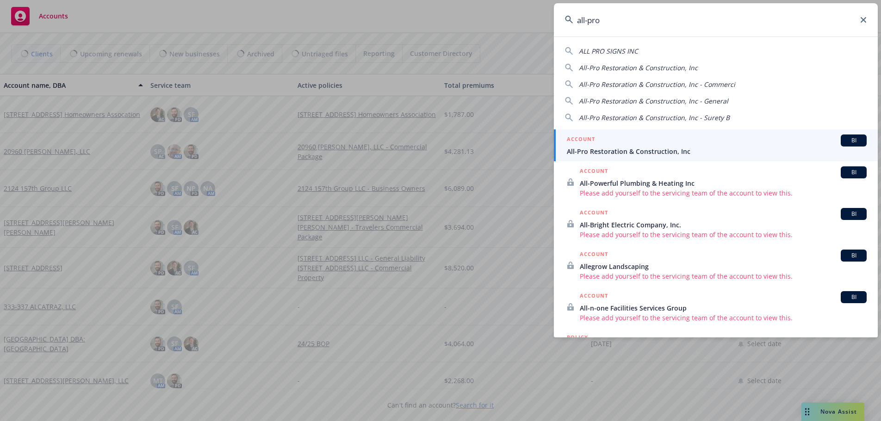
type input "all-pro"
click at [596, 149] on span "All-Pro Restoration & Construction, Inc" at bounding box center [717, 152] width 300 height 10
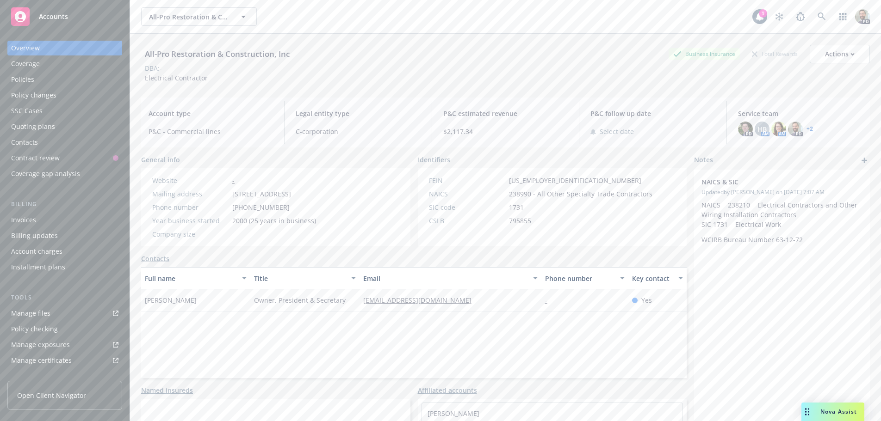
click at [23, 76] on div "Policies" at bounding box center [22, 79] width 23 height 15
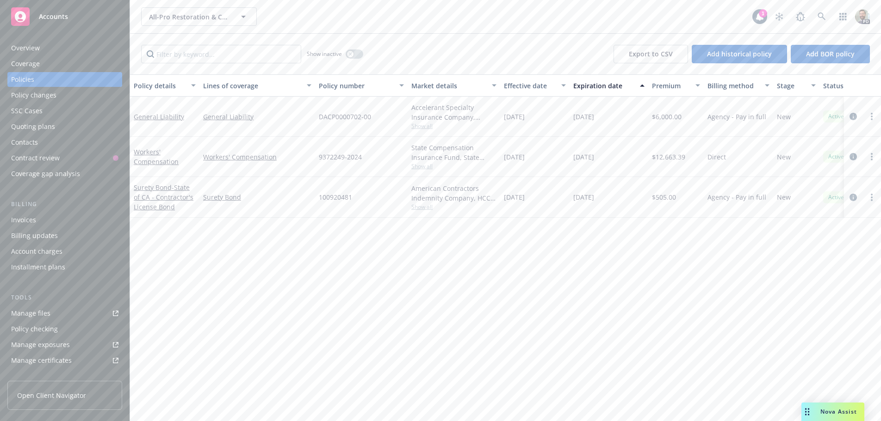
click at [29, 45] on div "Overview" at bounding box center [25, 48] width 29 height 15
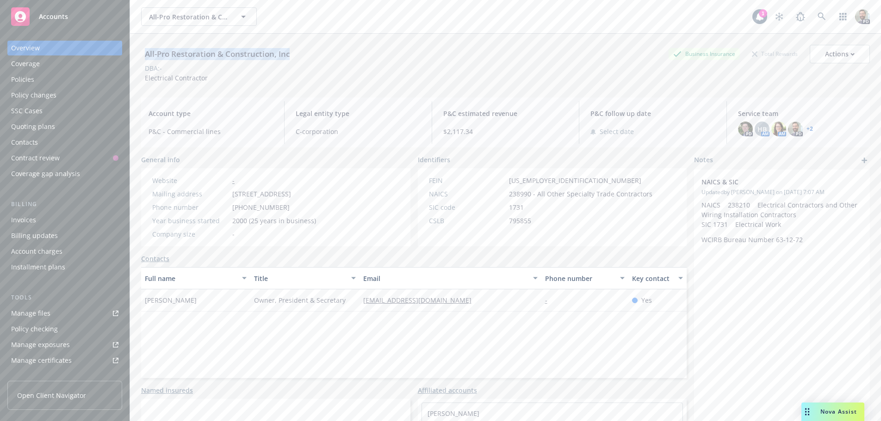
drag, startPoint x: 145, startPoint y: 50, endPoint x: 339, endPoint y: 51, distance: 193.3
click at [339, 51] on div "All-Pro Restoration & Construction, Inc Business Insurance Total Rewards Actions" at bounding box center [505, 54] width 729 height 19
copy div "All-Pro Restoration & Construction, Inc"
click at [213, 99] on div "Account type P&C - Commercial lines Legal entity type C-corporation P&C estimat…" at bounding box center [505, 123] width 729 height 50
click at [352, 24] on div "All-Pro Restoration & Construction, Inc All-Pro Restoration & Construction, Inc" at bounding box center [446, 16] width 611 height 19
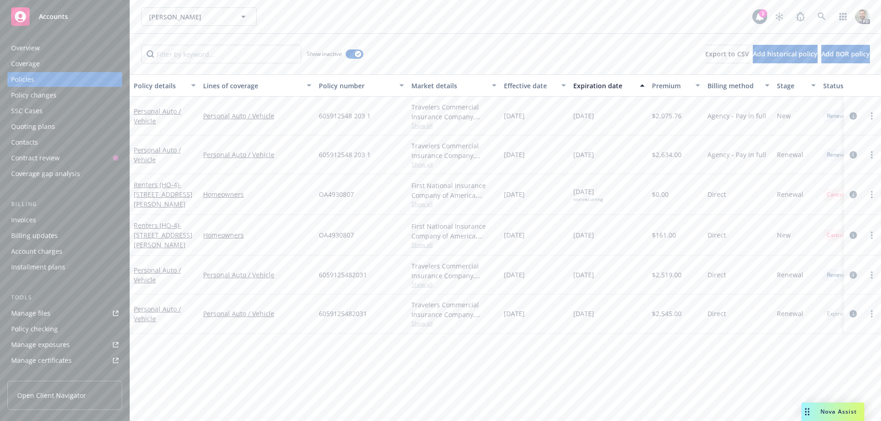
click at [551, 25] on div "Binaei, Andrew Binaei, Andrew" at bounding box center [446, 16] width 611 height 19
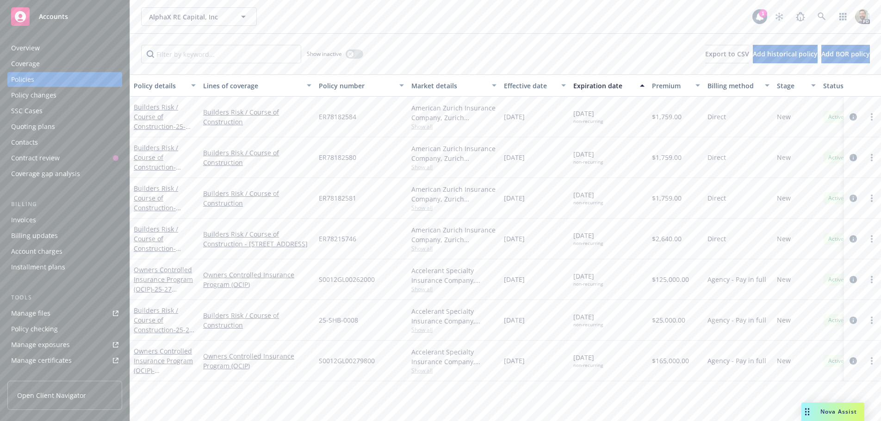
click at [415, 9] on div "AlphaX RE Capital, Inc AlphaX RE Capital, Inc" at bounding box center [446, 16] width 611 height 19
